Goal: Task Accomplishment & Management: Use online tool/utility

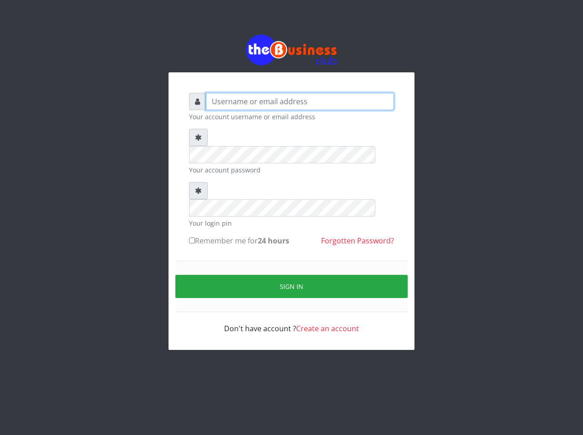
type input "emmalum0707@gmail.com"
type input "[EMAIL_ADDRESS][DOMAIN_NAME]"
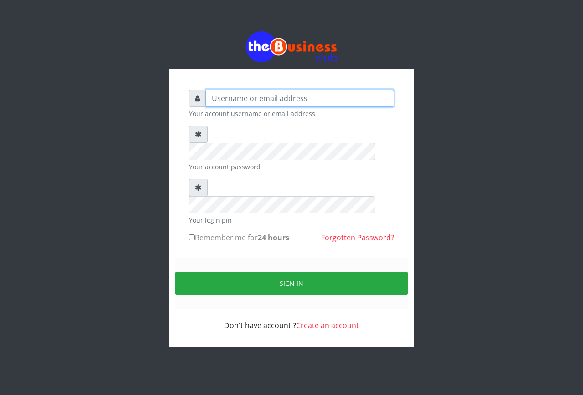
type input "[EMAIL_ADDRESS][DOMAIN_NAME]"
click at [189, 203] on div "emmalum0707@gmail.com Your account username or email address Your account passw…" at bounding box center [291, 210] width 219 height 255
click at [191, 235] on input "Remember me for 24 hours" at bounding box center [192, 238] width 6 height 6
checkbox input "true"
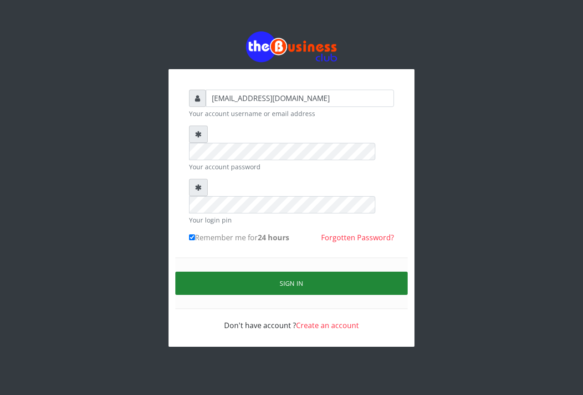
click at [231, 272] on button "Sign in" at bounding box center [291, 283] width 232 height 23
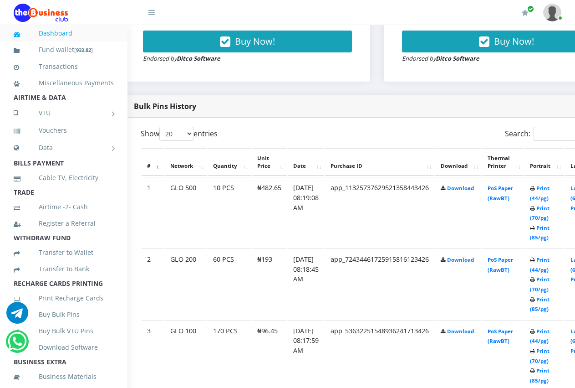
scroll to position [399, 18]
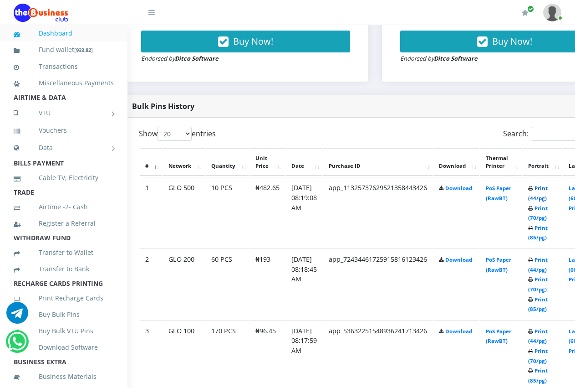
click at [548, 191] on link "Print (44/pg)" at bounding box center [538, 192] width 20 height 17
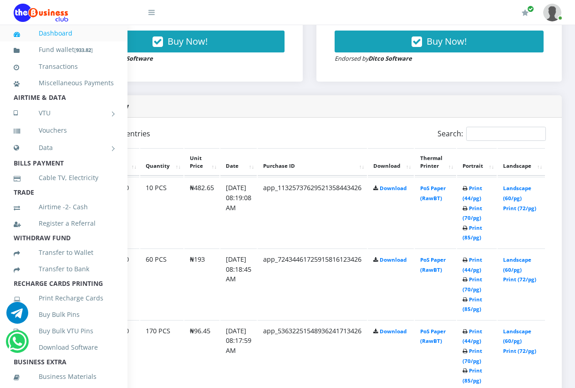
scroll to position [399, 85]
click at [529, 256] on link "Landscape (60/pg)" at bounding box center [517, 264] width 28 height 17
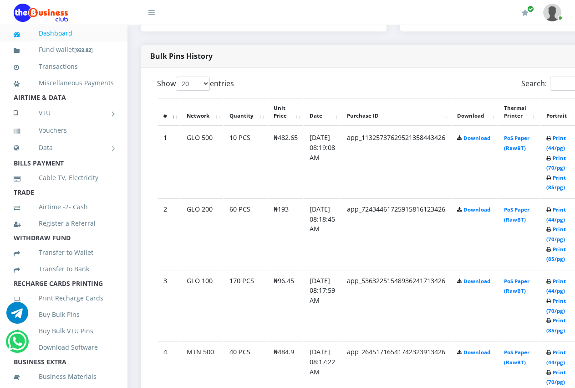
scroll to position [471, 0]
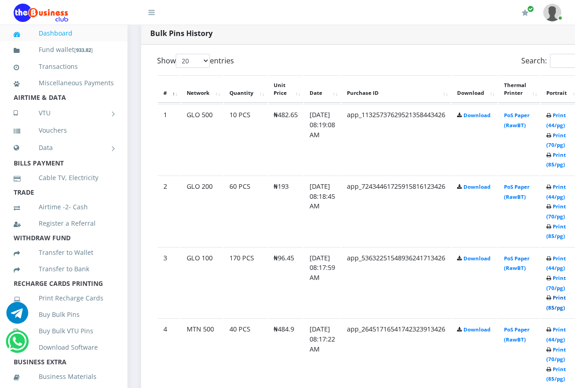
click at [566, 300] on link "Print (85/pg)" at bounding box center [557, 302] width 20 height 17
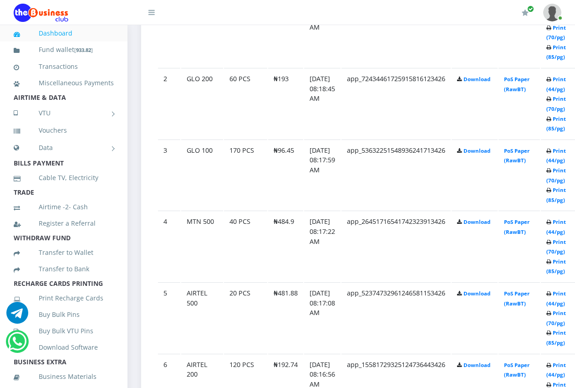
scroll to position [597, 0]
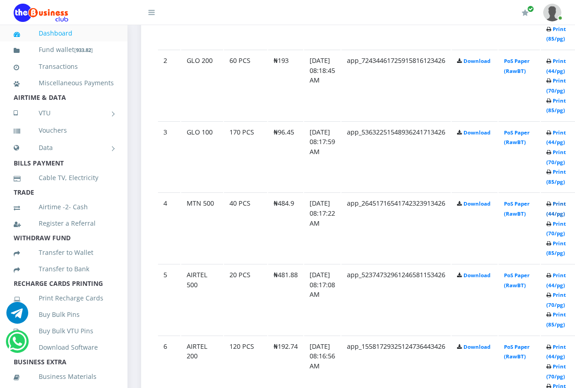
click at [565, 206] on link "Print (44/pg)" at bounding box center [557, 208] width 20 height 17
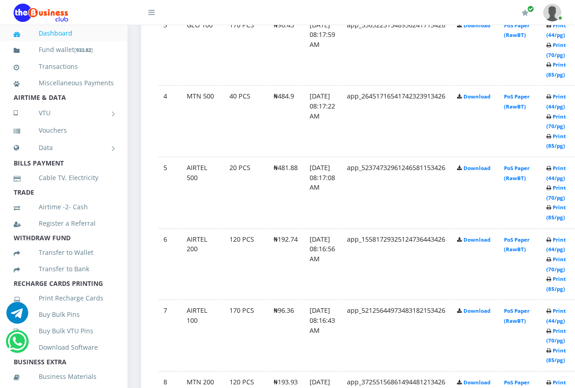
scroll to position [706, 0]
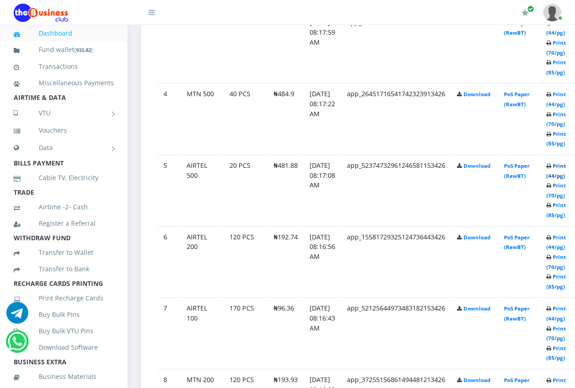
click at [566, 162] on link "Print (44/pg)" at bounding box center [557, 170] width 20 height 17
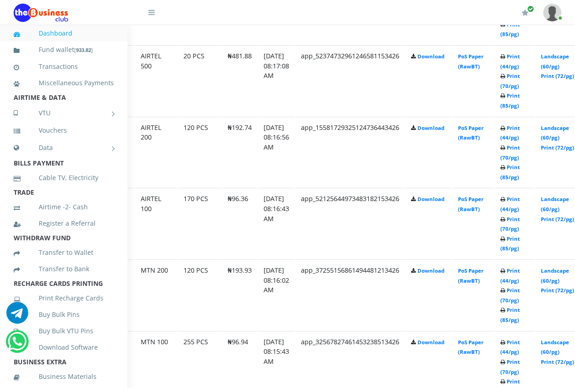
scroll to position [816, 100]
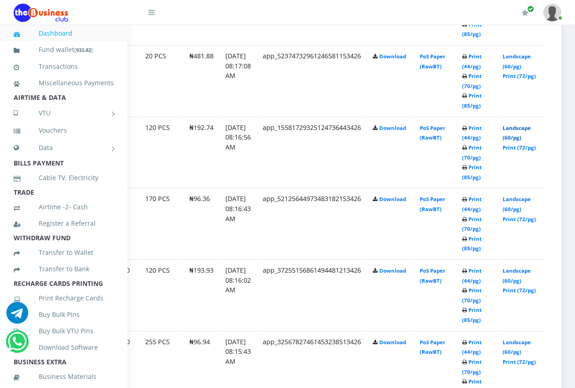
click at [520, 124] on link "Landscape (60/pg)" at bounding box center [517, 132] width 28 height 17
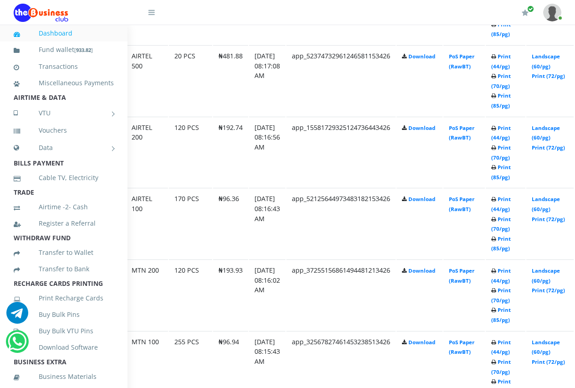
scroll to position [816, 0]
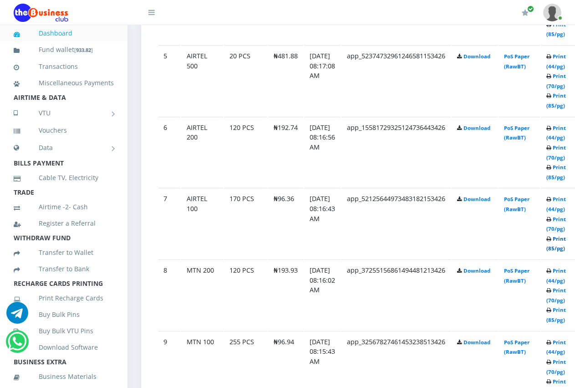
click at [566, 241] on link "Print (85/pg)" at bounding box center [557, 243] width 20 height 17
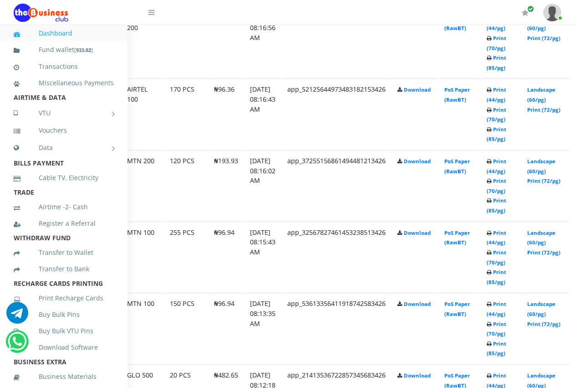
scroll to position [925, 61]
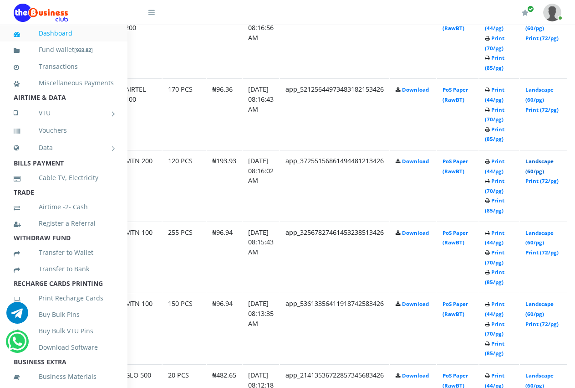
click at [550, 158] on link "Landscape (60/pg)" at bounding box center [540, 166] width 28 height 17
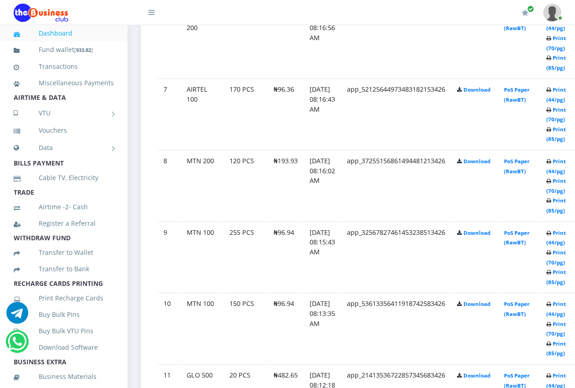
scroll to position [943, 0]
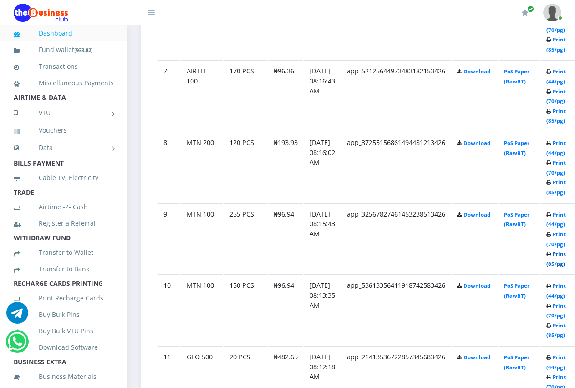
click at [566, 254] on link "Print (85/pg)" at bounding box center [557, 258] width 20 height 17
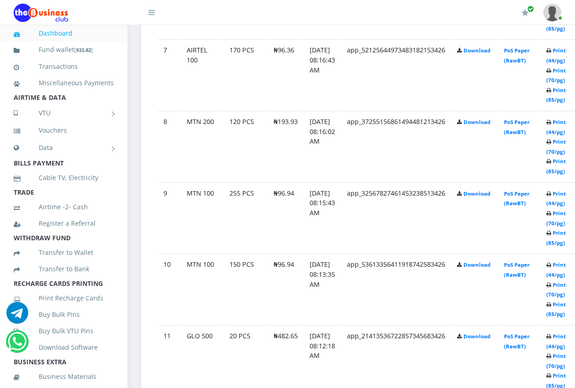
scroll to position [943, 0]
